Goal: Navigation & Orientation: Find specific page/section

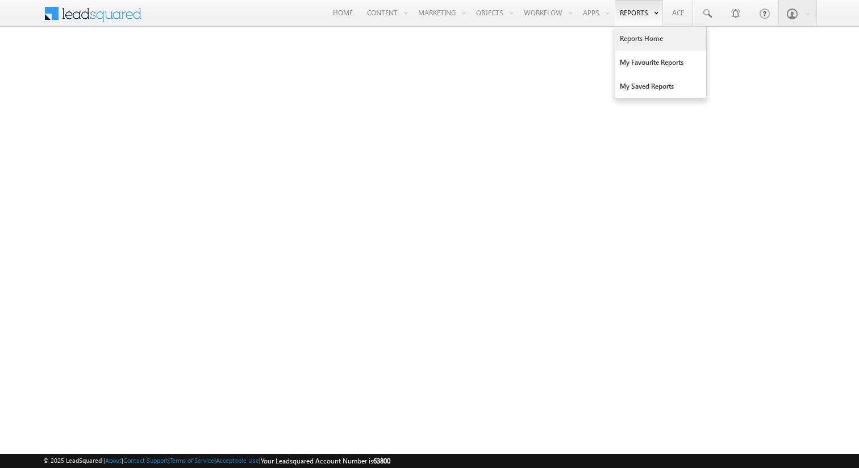
click at [631, 38] on link "Reports Home" at bounding box center [660, 39] width 91 height 24
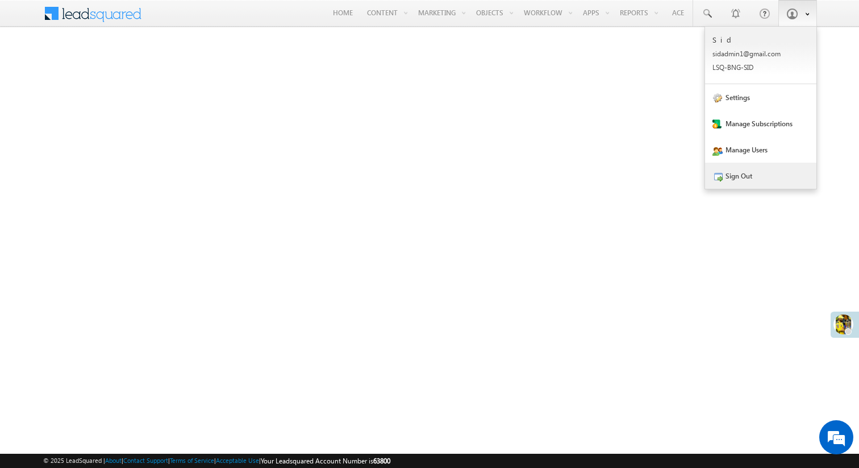
click at [771, 173] on link "Sign Out" at bounding box center [760, 176] width 111 height 26
